Goal: Task Accomplishment & Management: Use online tool/utility

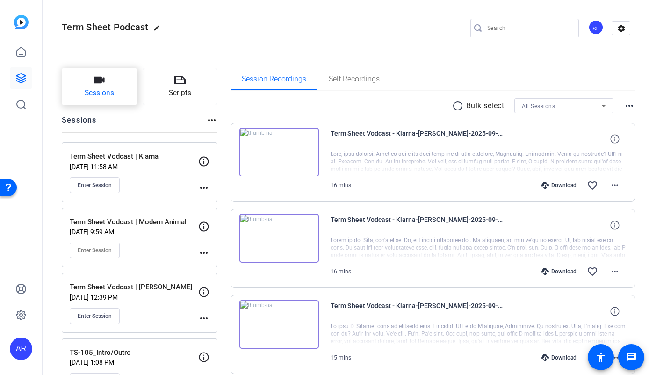
click at [114, 87] on button "Sessions" at bounding box center [99, 86] width 75 height 37
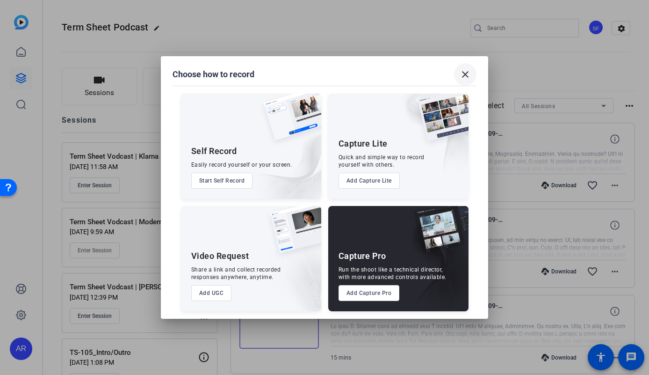
click at [467, 74] on mat-icon "close" at bounding box center [465, 74] width 11 height 11
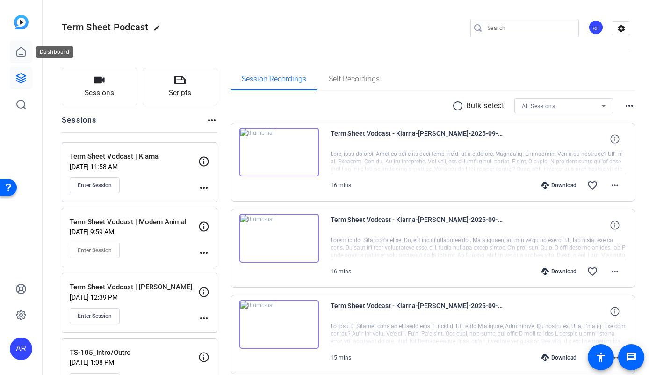
click at [17, 53] on icon at bounding box center [21, 51] width 8 height 9
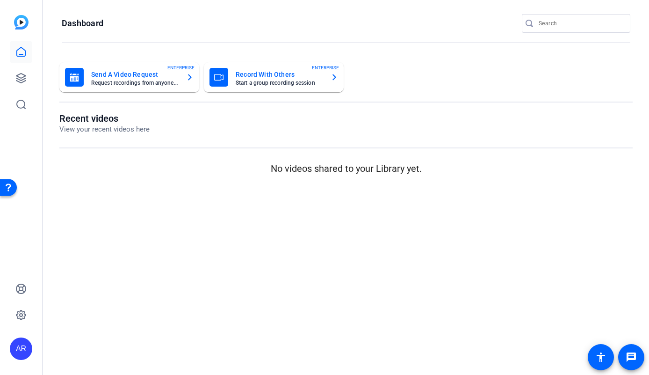
click at [263, 81] on mat-card-subtitle "Start a group recording session" at bounding box center [279, 83] width 87 height 6
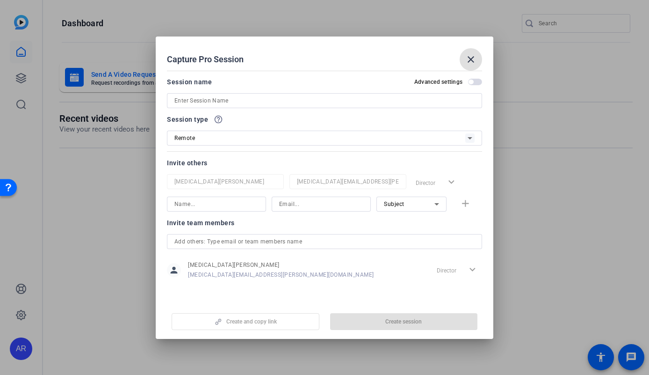
click at [242, 105] on input at bounding box center [324, 100] width 300 height 11
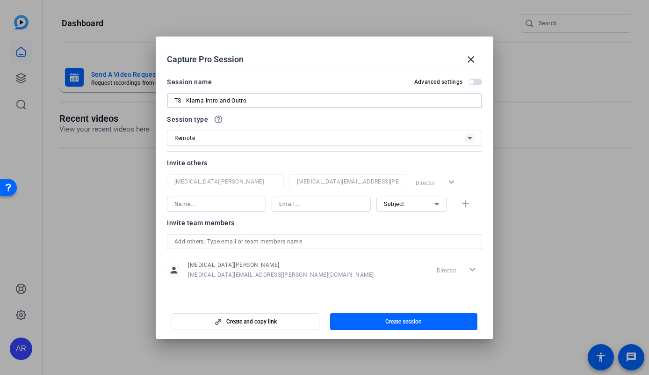
type input "TS - Klarna intro and Outro"
click at [241, 175] on mat-form-field "[MEDICAL_DATA][PERSON_NAME]" at bounding box center [225, 181] width 117 height 15
click at [232, 205] on input at bounding box center [216, 203] width 84 height 11
type input "alexand"
click at [472, 55] on mat-icon "close" at bounding box center [470, 59] width 11 height 11
